Goal: Task Accomplishment & Management: Manage account settings

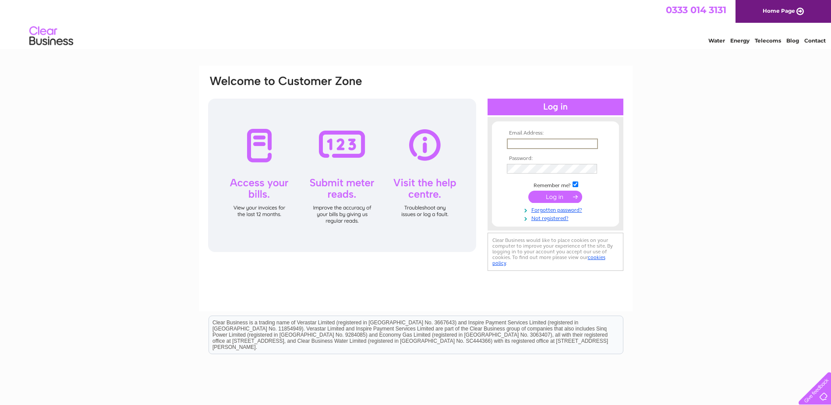
click at [533, 143] on input "text" at bounding box center [552, 143] width 91 height 11
type input "[EMAIL_ADDRESS][DOMAIN_NAME]"
click at [563, 193] on input "submit" at bounding box center [555, 197] width 54 height 12
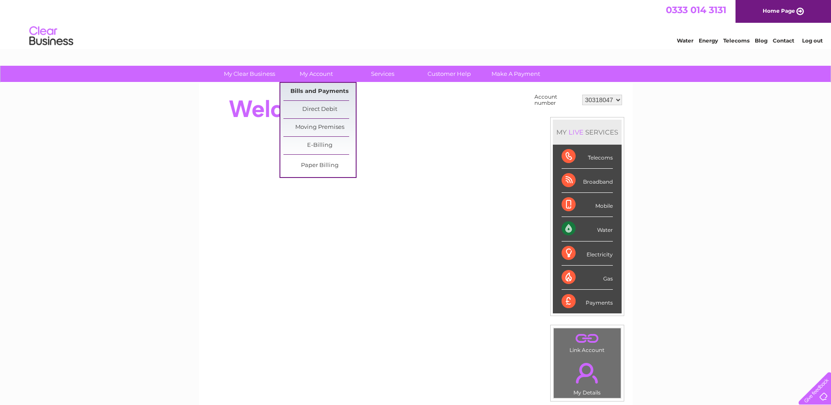
click at [305, 84] on link "Bills and Payments" at bounding box center [319, 92] width 72 height 18
click at [308, 87] on link "Bills and Payments" at bounding box center [319, 92] width 72 height 18
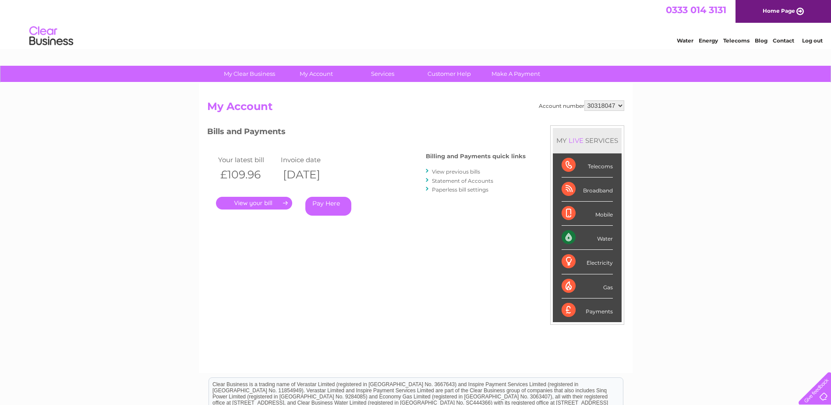
click at [272, 205] on link "." at bounding box center [254, 203] width 76 height 13
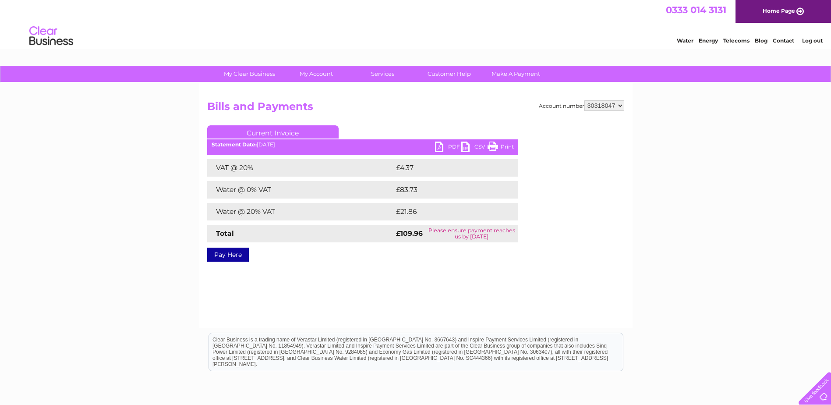
click at [440, 142] on link "PDF" at bounding box center [448, 147] width 26 height 13
